Goal: Complete application form: Complete application form

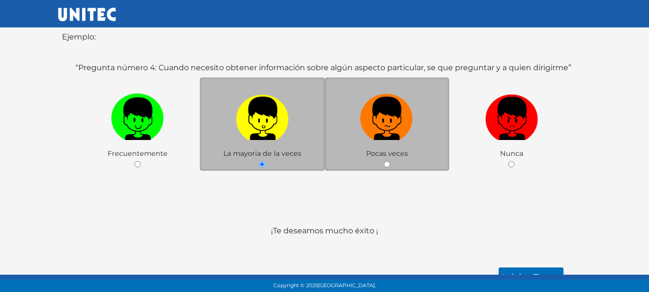
scroll to position [208, 0]
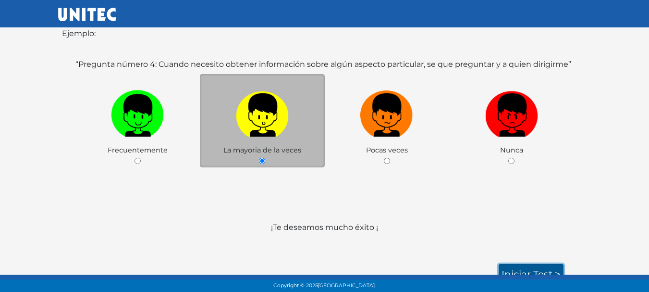
click at [527, 264] on link "Iniciar test >" at bounding box center [531, 274] width 65 height 20
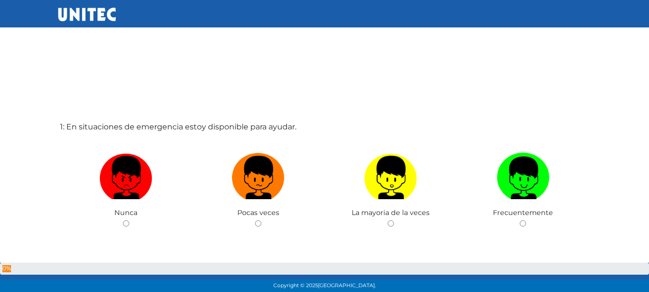
scroll to position [0, 0]
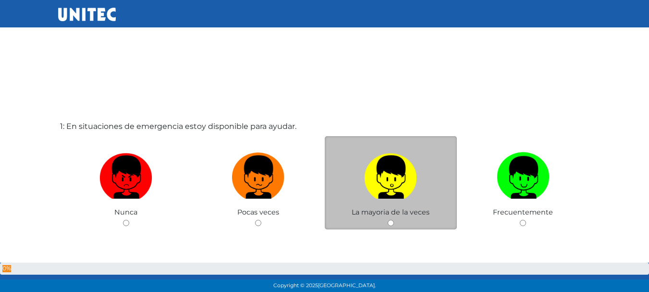
click at [385, 222] on div "La mayoria de la veces" at bounding box center [391, 183] width 133 height 94
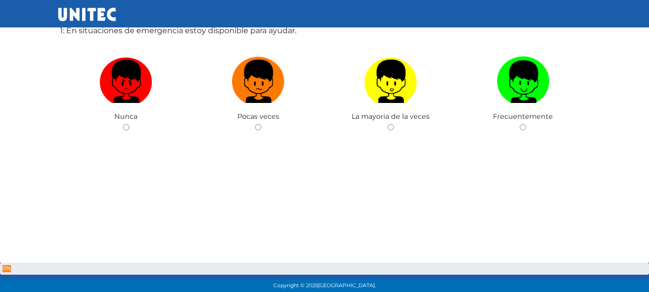
scroll to position [97, 0]
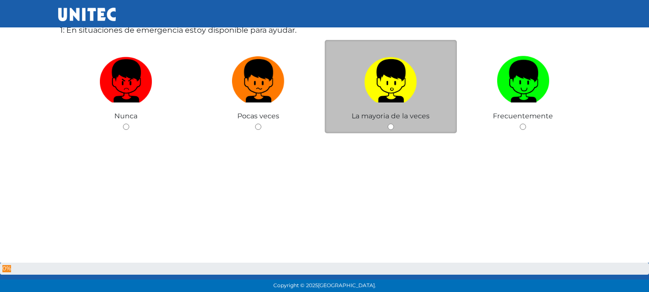
click at [390, 128] on input "radio" at bounding box center [391, 126] width 6 height 6
radio input "true"
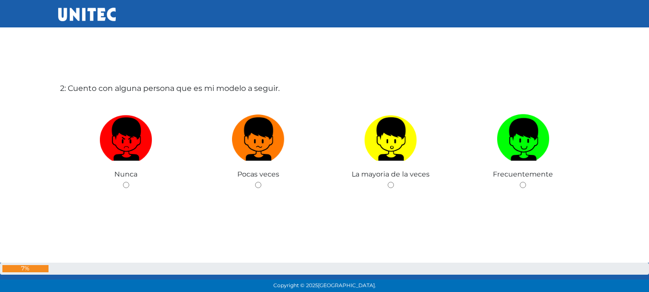
scroll to position [336, 0]
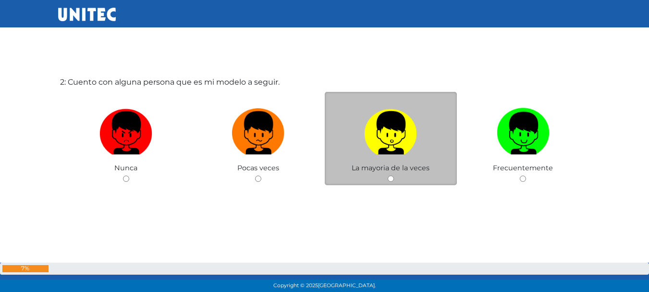
click at [392, 178] on input "radio" at bounding box center [391, 178] width 6 height 6
radio input "true"
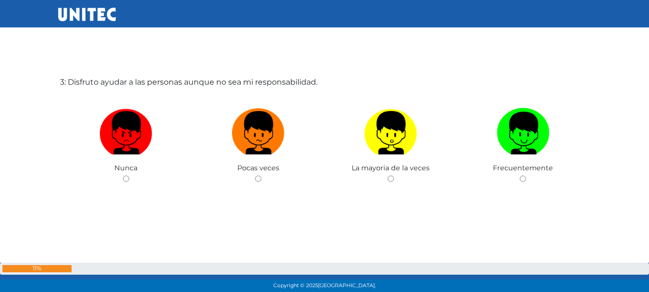
scroll to position [631, 0]
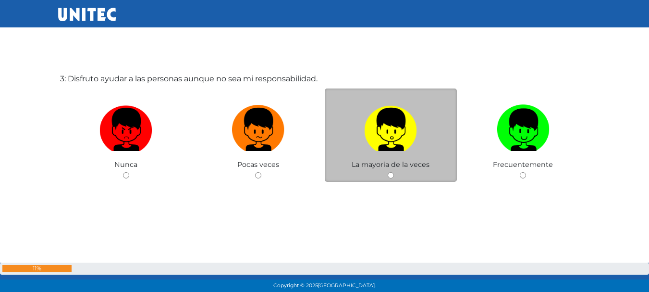
click at [381, 173] on div "La mayoria de la veces" at bounding box center [391, 135] width 133 height 94
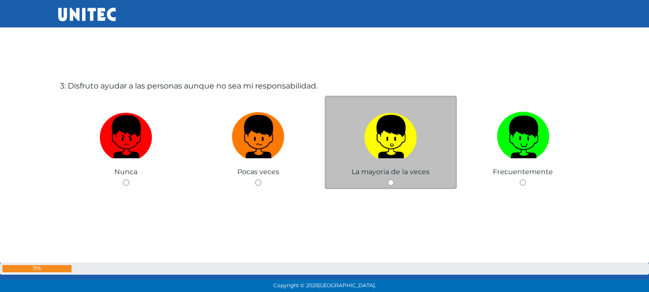
scroll to position [583, 0]
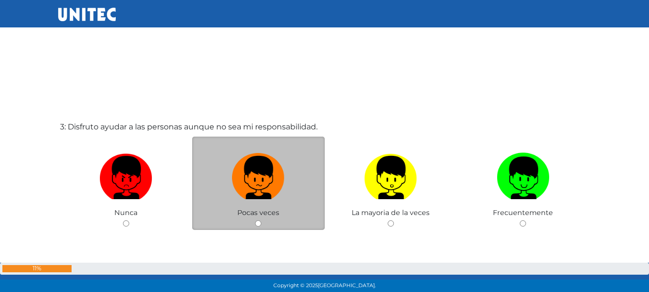
click at [256, 223] on input "radio" at bounding box center [258, 223] width 6 height 6
radio input "true"
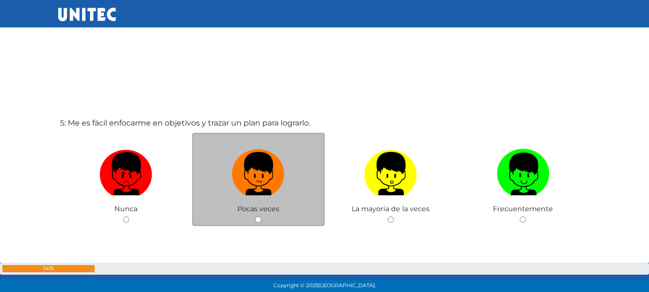
scroll to position [1188, 0]
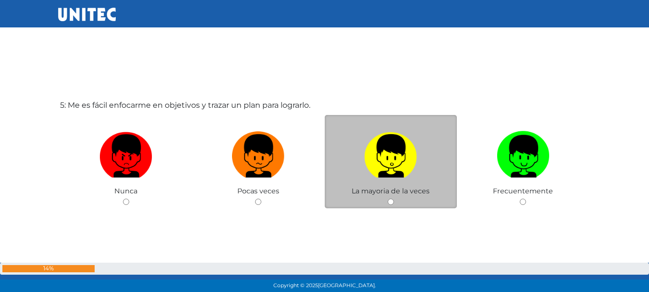
click at [382, 185] on div "La mayoria de la veces" at bounding box center [391, 162] width 133 height 94
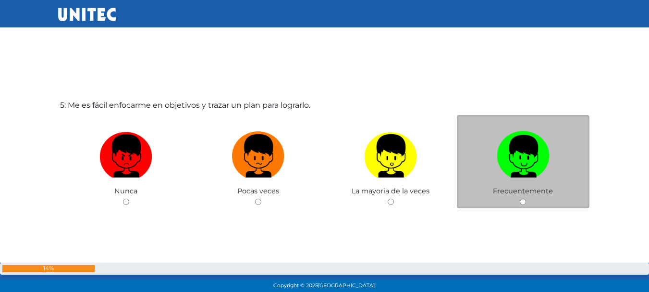
click at [522, 202] on input "radio" at bounding box center [523, 201] width 6 height 6
radio input "true"
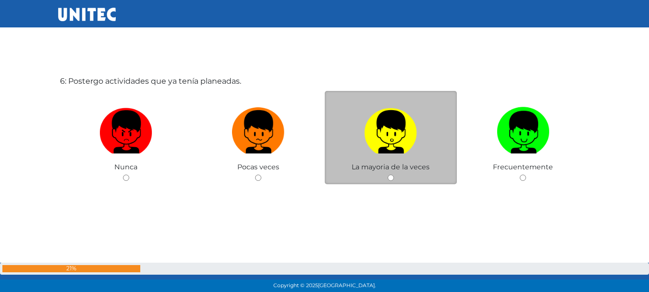
scroll to position [1506, 0]
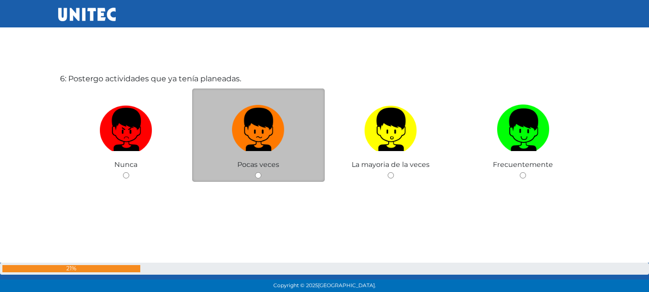
click at [257, 175] on input "radio" at bounding box center [258, 175] width 6 height 6
radio input "true"
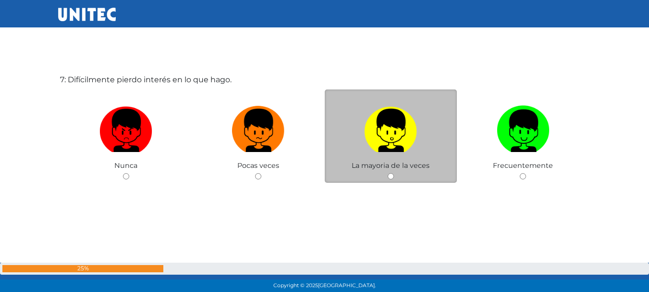
scroll to position [1798, 0]
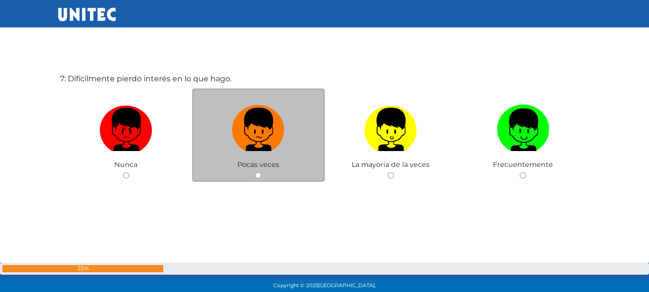
click at [253, 174] on div "Pocas veces" at bounding box center [258, 135] width 133 height 94
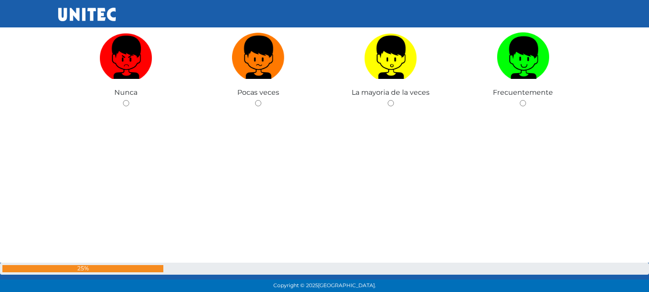
scroll to position [1894, 0]
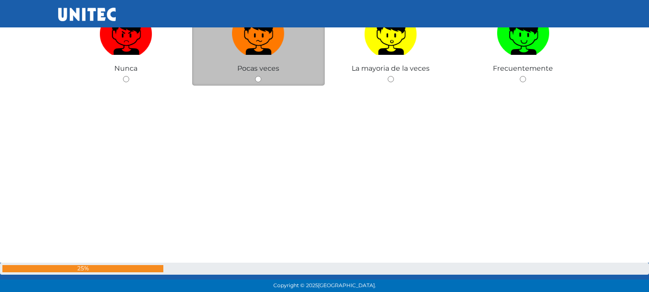
click at [258, 77] on input "radio" at bounding box center [258, 79] width 6 height 6
radio input "true"
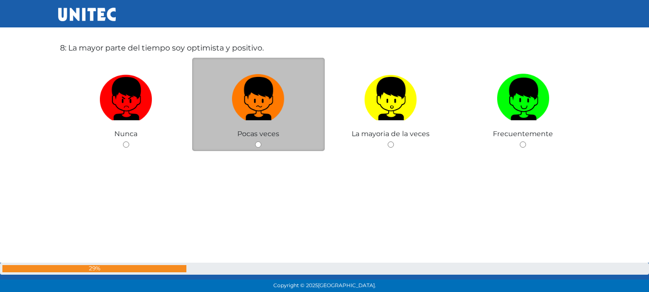
scroll to position [2119, 0]
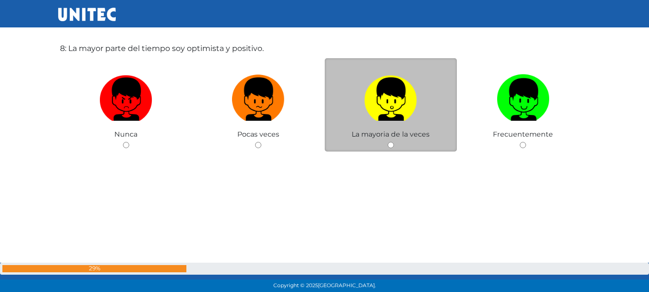
click at [389, 145] on input "radio" at bounding box center [391, 145] width 6 height 6
radio input "true"
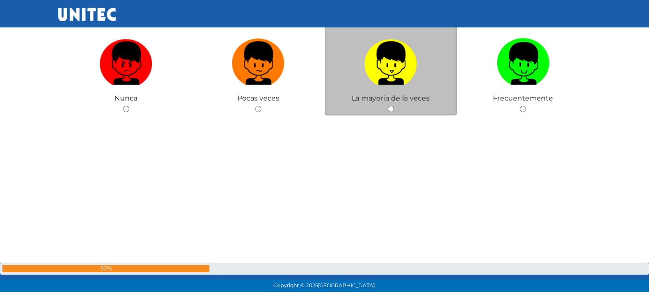
scroll to position [2724, 0]
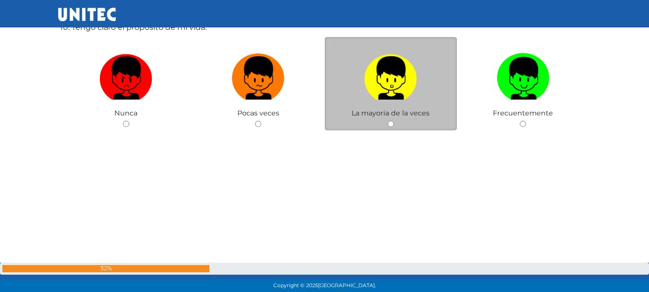
click at [389, 125] on input "radio" at bounding box center [391, 124] width 6 height 6
radio input "true"
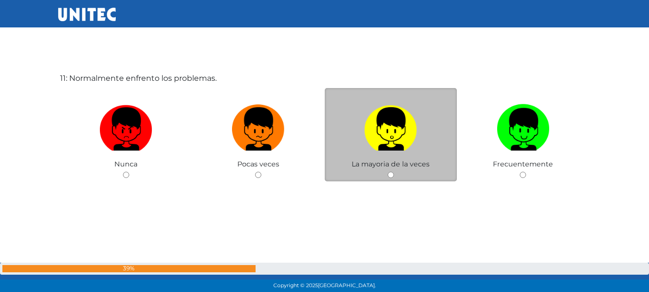
scroll to position [3060, 0]
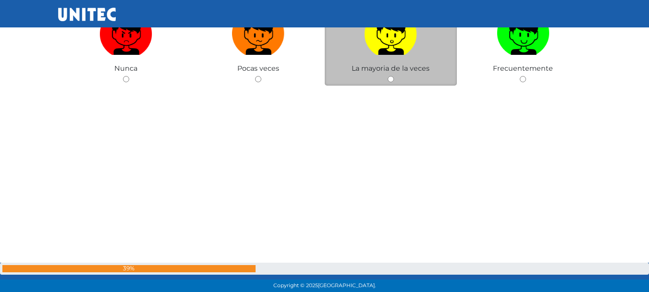
click at [390, 80] on input "radio" at bounding box center [391, 79] width 6 height 6
radio input "true"
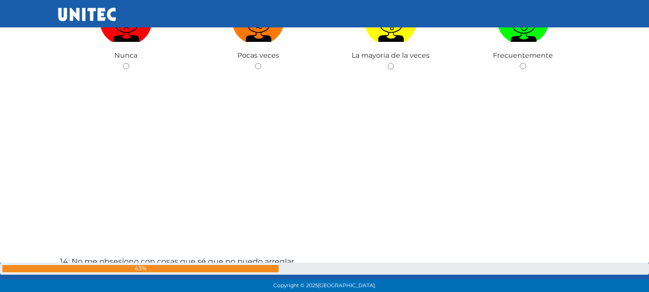
scroll to position [3661, 0]
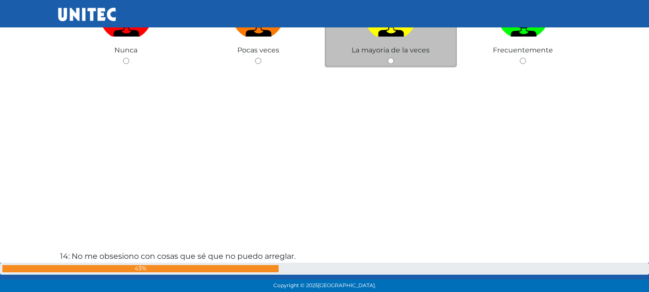
click at [389, 61] on input "radio" at bounding box center [391, 61] width 6 height 6
radio input "true"
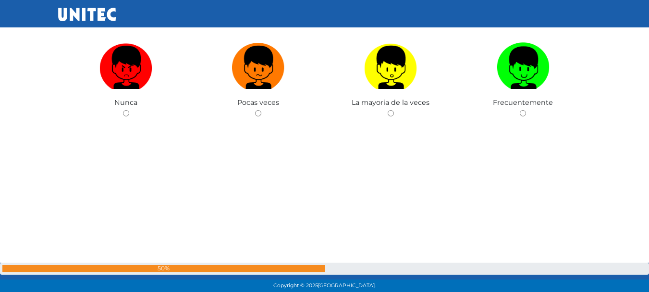
scroll to position [4221, 0]
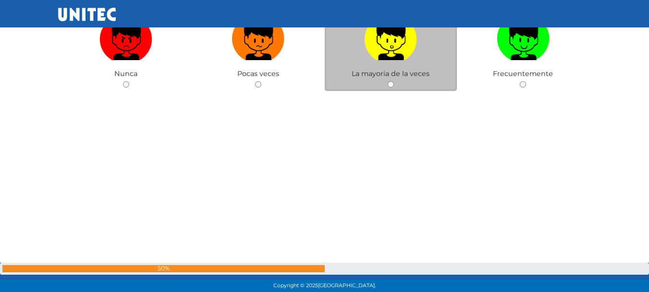
click at [391, 86] on input "radio" at bounding box center [391, 84] width 6 height 6
radio input "true"
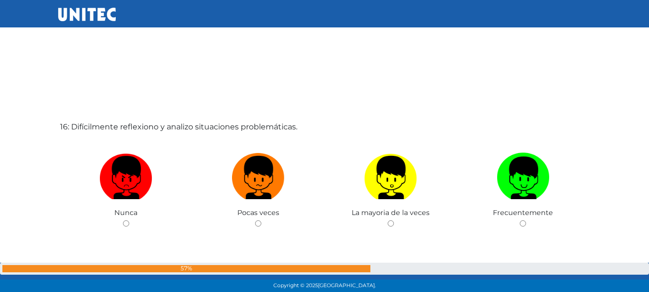
scroll to position [4422, 0]
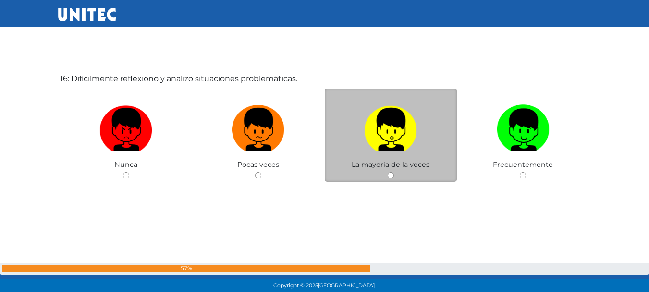
click at [389, 177] on input "radio" at bounding box center [391, 175] width 6 height 6
radio input "true"
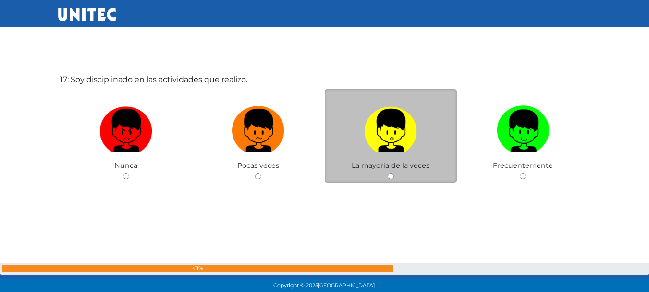
scroll to position [4713, 0]
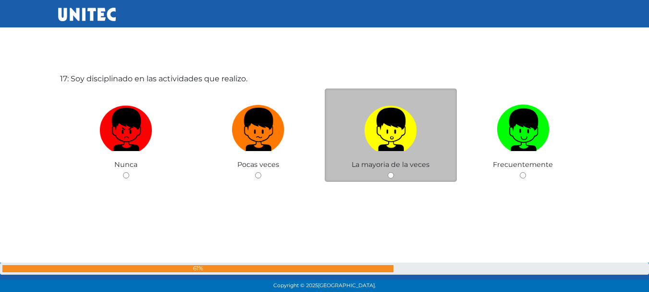
click at [390, 176] on input "radio" at bounding box center [391, 175] width 6 height 6
radio input "true"
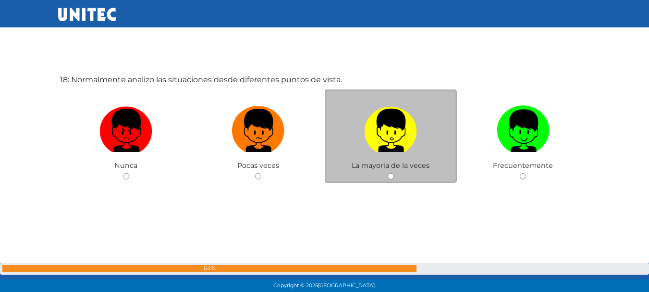
scroll to position [5005, 0]
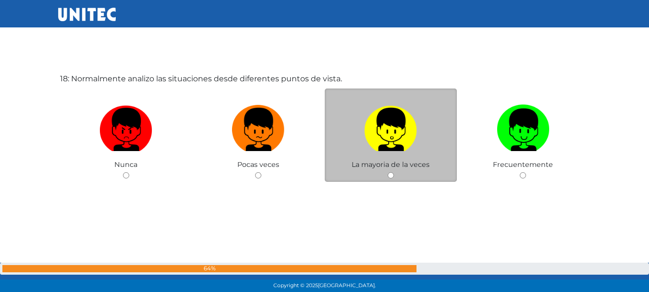
click at [390, 171] on div "La mayoria de la veces" at bounding box center [391, 135] width 133 height 94
click at [388, 176] on input "radio" at bounding box center [391, 175] width 6 height 6
radio input "true"
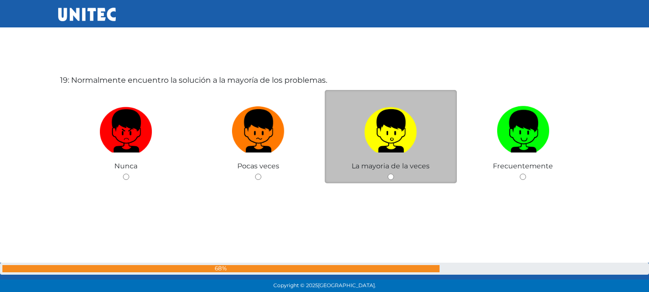
scroll to position [5297, 0]
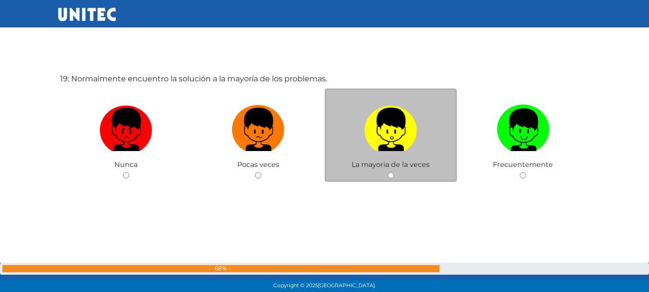
click at [389, 171] on div "La mayoria de la veces" at bounding box center [391, 135] width 133 height 94
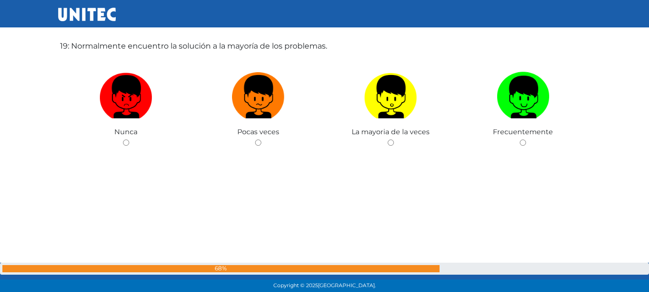
scroll to position [5345, 0]
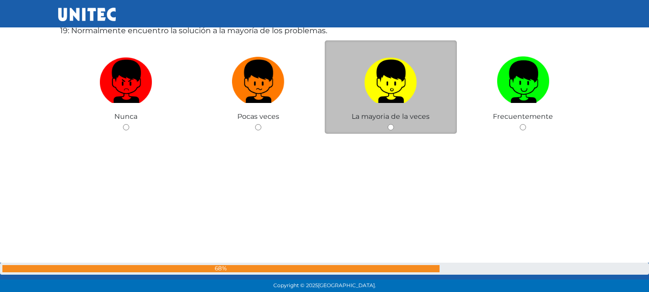
click at [392, 127] on input "radio" at bounding box center [391, 127] width 6 height 6
radio input "true"
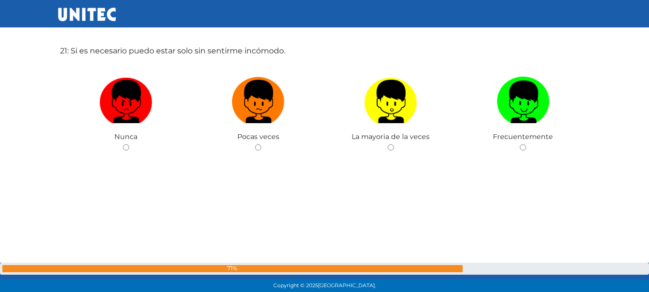
scroll to position [5907, 0]
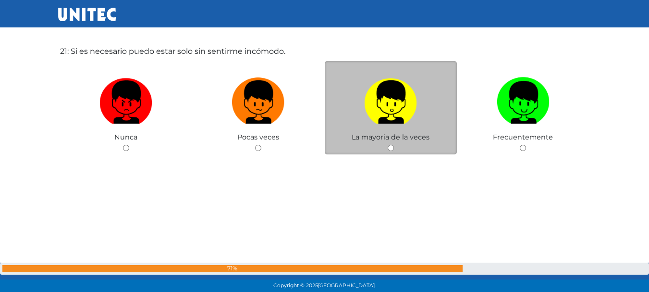
click at [395, 150] on div "La mayoria de la veces" at bounding box center [391, 108] width 133 height 94
click at [391, 146] on input "radio" at bounding box center [391, 148] width 6 height 6
radio input "true"
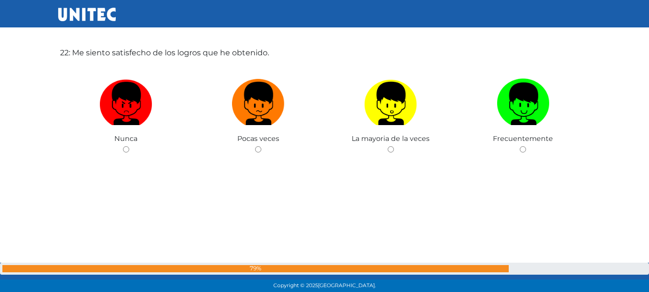
scroll to position [6191, 0]
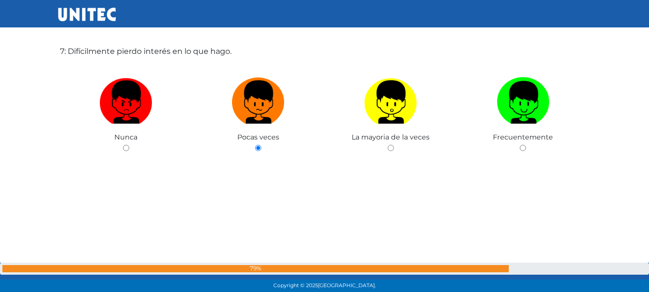
drag, startPoint x: 389, startPoint y: 151, endPoint x: 473, endPoint y: 145, distance: 84.8
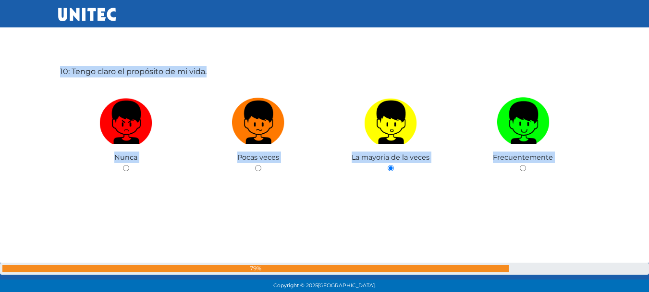
scroll to position [2690, 0]
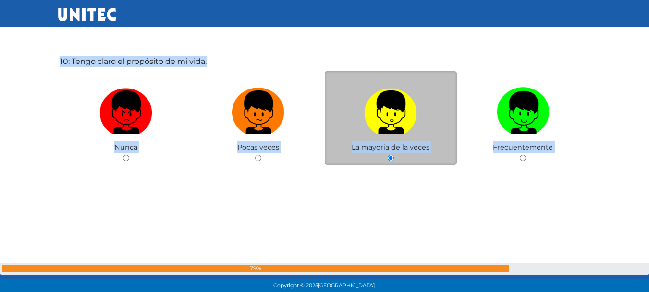
click at [435, 86] on label at bounding box center [391, 112] width 133 height 59
click at [394, 155] on input "radio" at bounding box center [391, 158] width 6 height 6
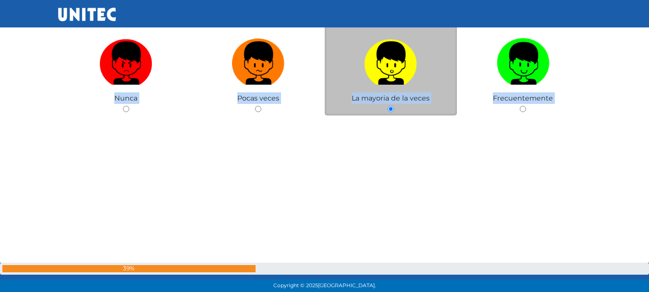
scroll to position [2740, 0]
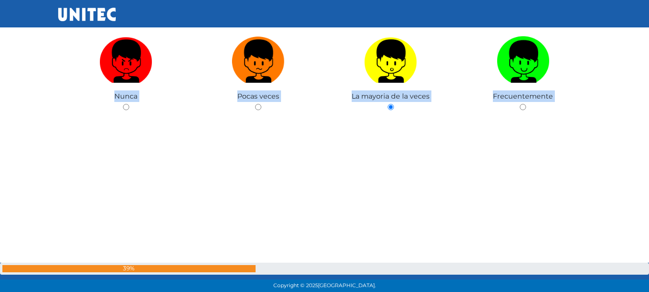
click at [470, 174] on div "10: Tengo claro el propósito de mi vida. Nunca Pocas veces La mayoria de la vec…" at bounding box center [324, 78] width 533 height 292
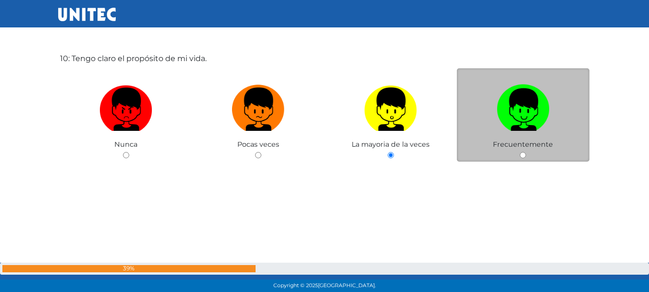
click at [520, 133] on label at bounding box center [523, 109] width 133 height 59
click at [520, 152] on input "radio" at bounding box center [523, 155] width 6 height 6
radio input "true"
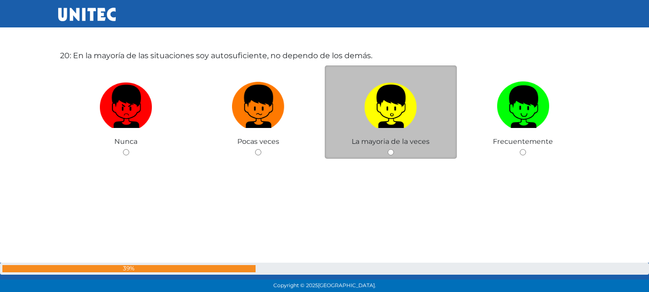
scroll to position [5625, 0]
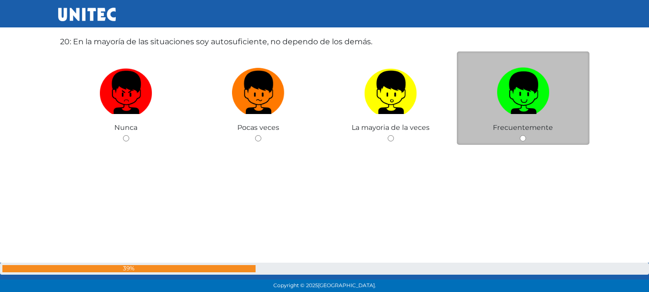
click at [523, 139] on input "radio" at bounding box center [523, 138] width 6 height 6
radio input "true"
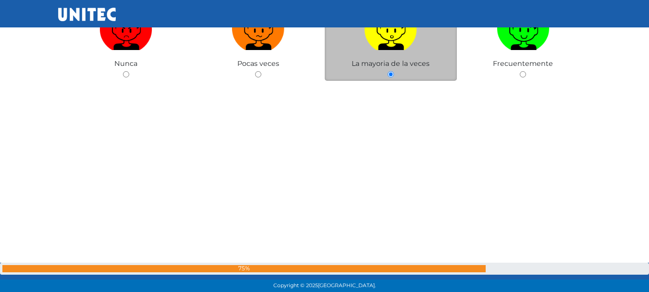
scroll to position [6147, 0]
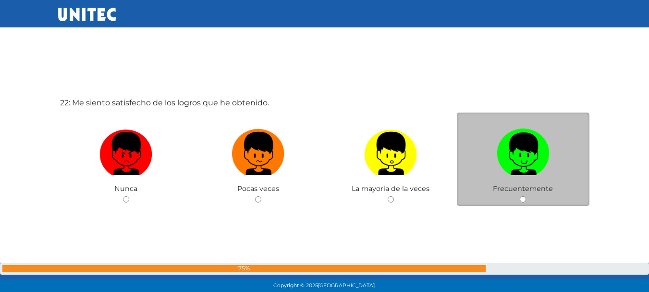
click at [521, 200] on input "radio" at bounding box center [523, 199] width 6 height 6
radio input "true"
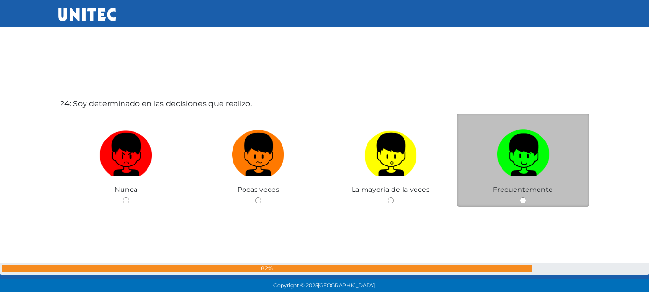
scroll to position [6752, 0]
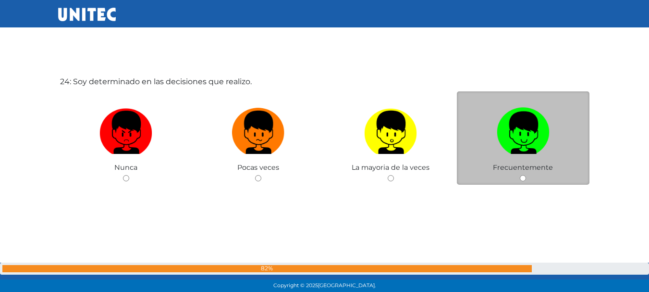
click at [521, 177] on input "radio" at bounding box center [523, 178] width 6 height 6
radio input "true"
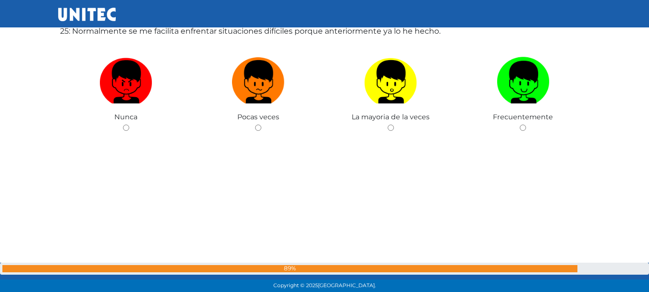
scroll to position [7095, 0]
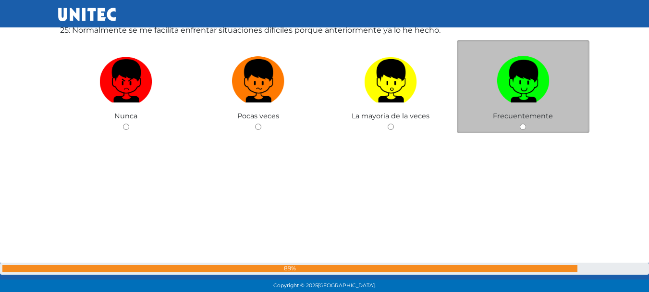
click at [521, 127] on input "radio" at bounding box center [523, 126] width 6 height 6
radio input "true"
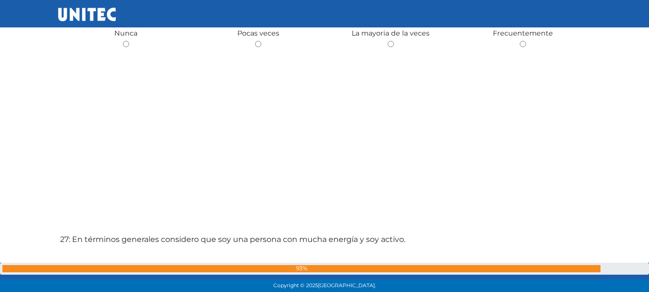
scroll to position [7657, 0]
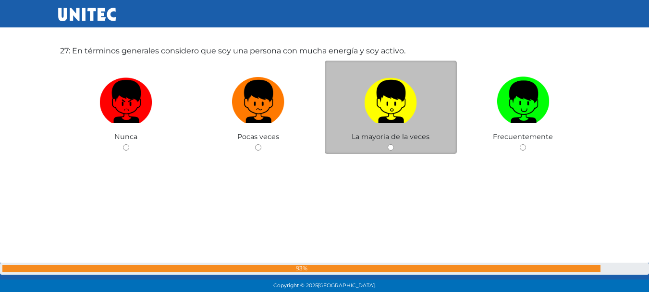
click at [391, 145] on input "radio" at bounding box center [391, 147] width 6 height 6
radio input "true"
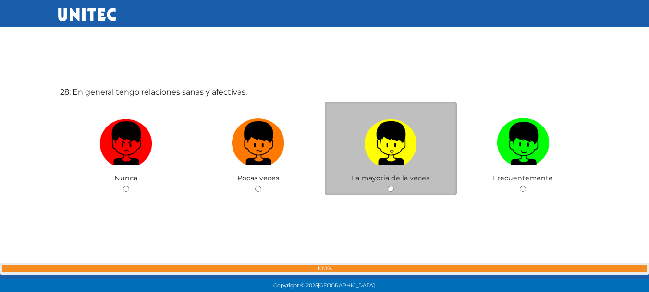
scroll to position [7921, 0]
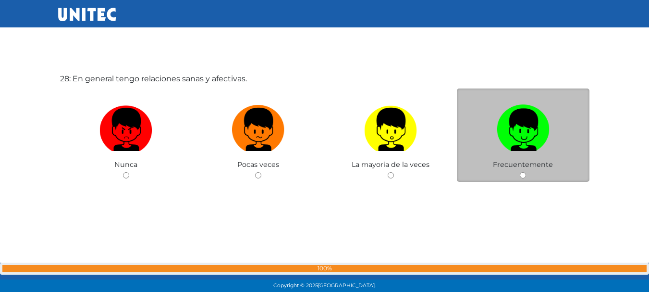
click at [524, 173] on input "radio" at bounding box center [523, 175] width 6 height 6
radio input "true"
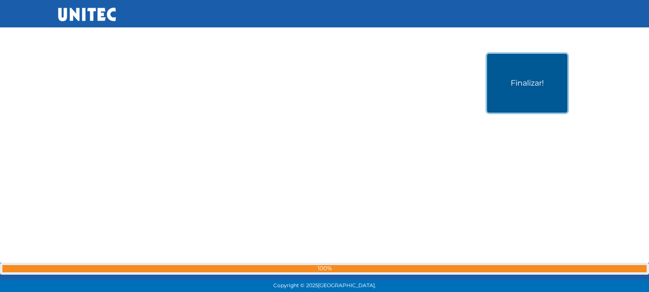
click at [517, 87] on button "Finalizar!" at bounding box center [527, 83] width 80 height 59
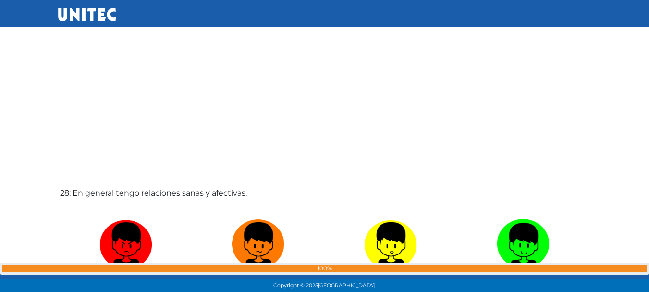
scroll to position [8232, 0]
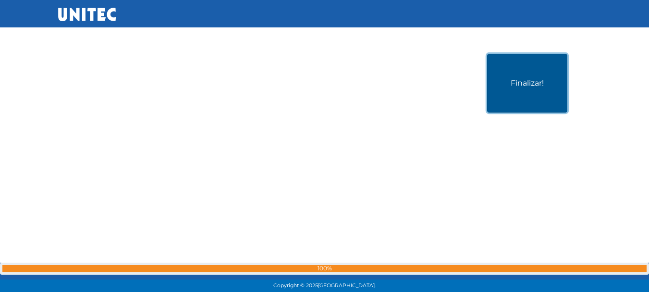
click at [527, 97] on button "Finalizar!" at bounding box center [527, 83] width 80 height 59
click at [550, 96] on button "Finalizar!" at bounding box center [527, 83] width 80 height 59
click at [530, 90] on button "Finalizar!" at bounding box center [527, 83] width 80 height 59
click at [537, 85] on button "Finalizar!" at bounding box center [527, 83] width 80 height 59
click at [519, 83] on button "Finalizar!" at bounding box center [527, 83] width 80 height 59
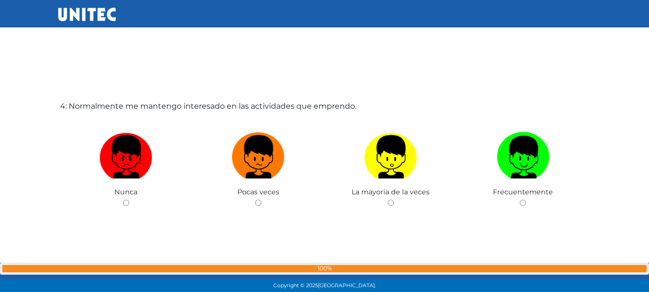
scroll to position [913, 0]
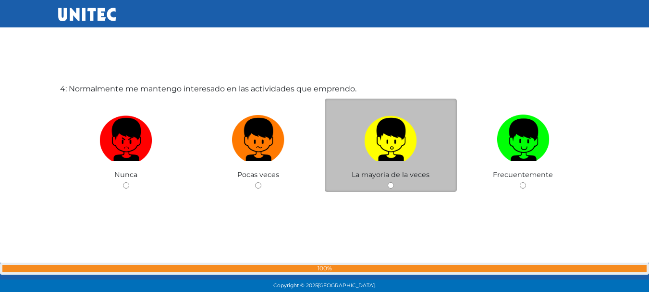
click at [390, 185] on input "radio" at bounding box center [391, 185] width 6 height 6
radio input "true"
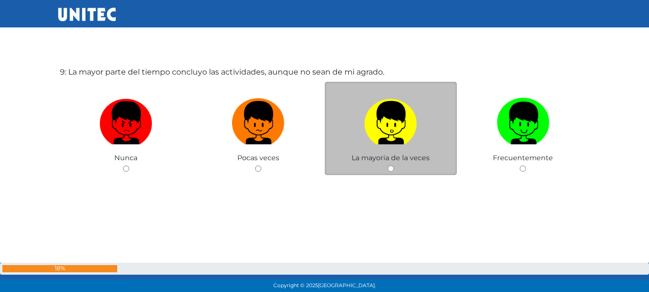
click at [392, 168] on input "radio" at bounding box center [391, 168] width 6 height 6
radio input "true"
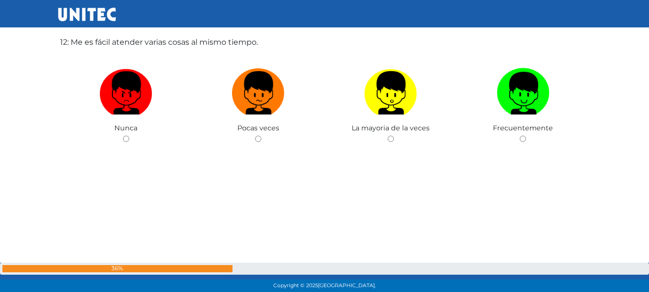
scroll to position [3236, 0]
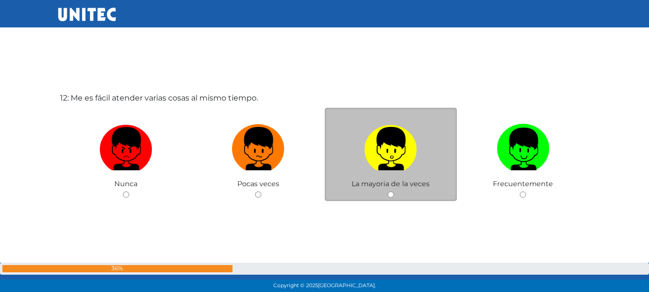
click at [391, 197] on input "radio" at bounding box center [391, 194] width 6 height 6
radio input "true"
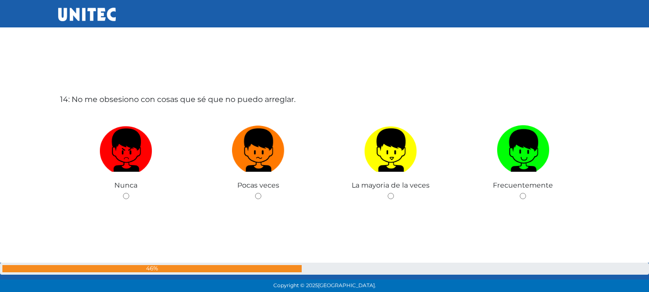
scroll to position [3835, 0]
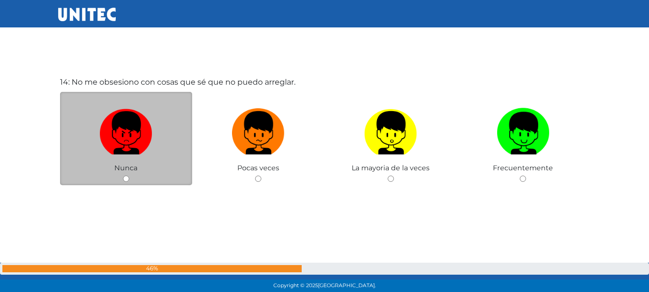
click at [125, 175] on input "radio" at bounding box center [126, 178] width 6 height 6
radio input "true"
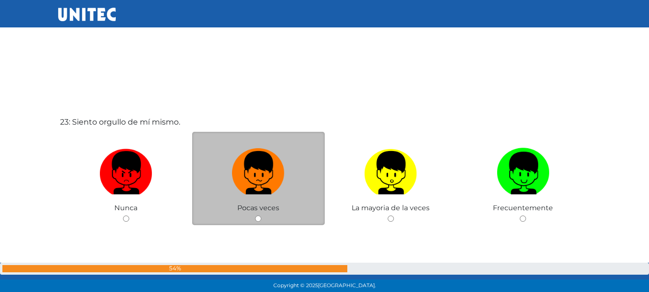
scroll to position [6417, 0]
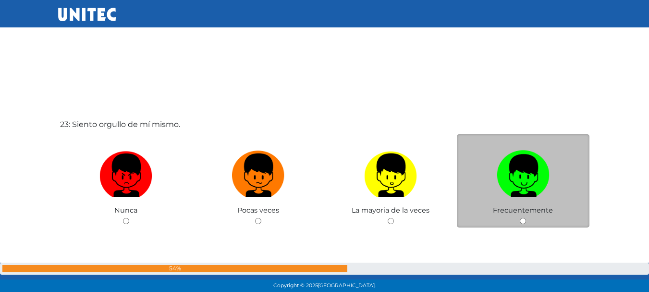
click at [517, 215] on div "Frecuentemente" at bounding box center [523, 181] width 133 height 94
click at [523, 216] on div "Frecuentemente" at bounding box center [523, 181] width 133 height 94
click at [520, 222] on input "radio" at bounding box center [523, 221] width 6 height 6
radio input "true"
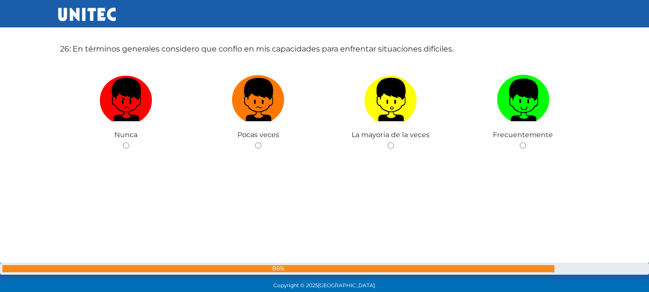
scroll to position [7320, 0]
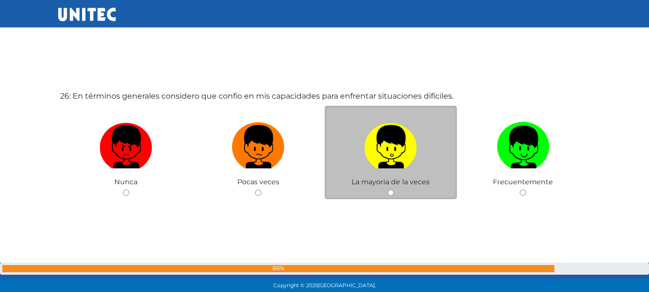
click at [391, 194] on input "radio" at bounding box center [391, 192] width 6 height 6
radio input "true"
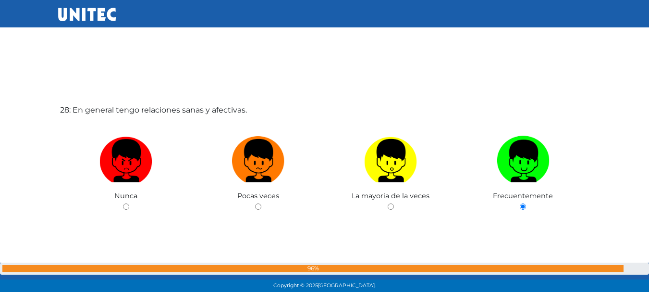
scroll to position [7895, 0]
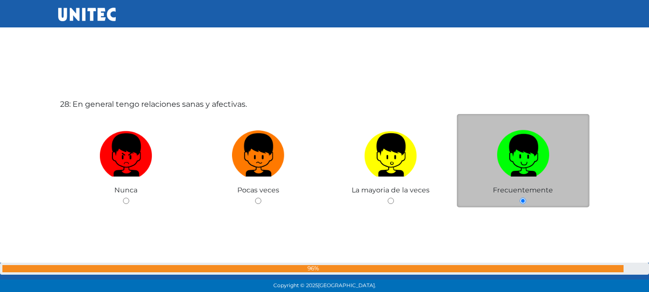
click at [523, 198] on input "radio" at bounding box center [523, 200] width 6 height 6
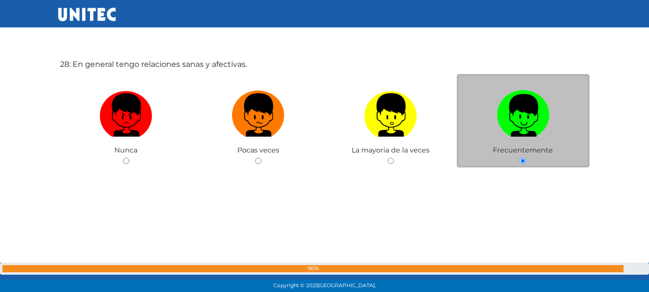
scroll to position [7945, 0]
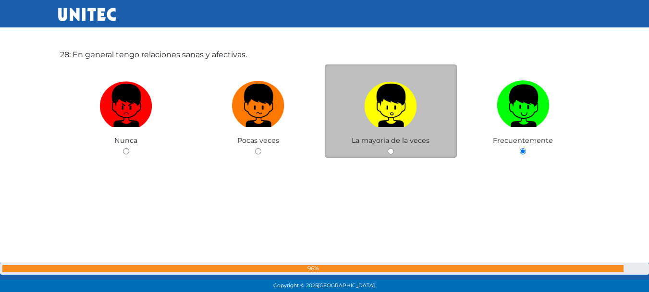
click at [389, 149] on input "radio" at bounding box center [391, 151] width 6 height 6
radio input "true"
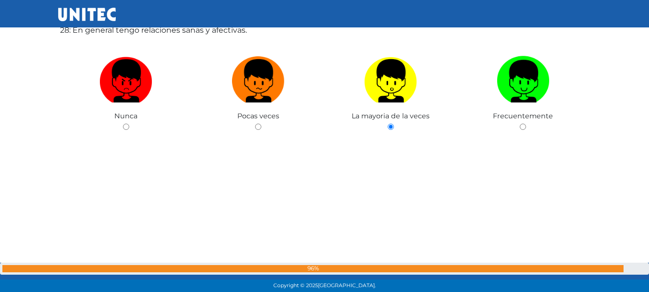
scroll to position [8232, 0]
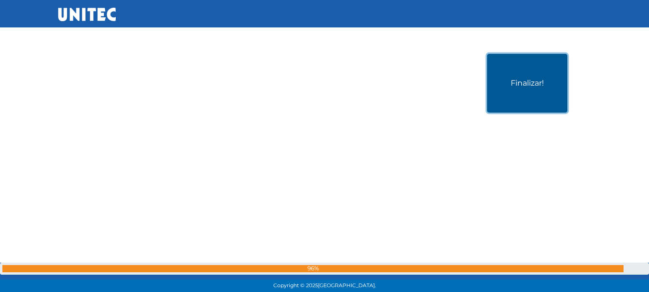
click at [539, 92] on button "Finalizar!" at bounding box center [527, 83] width 80 height 59
